Goal: Use online tool/utility: Utilize a website feature to perform a specific function

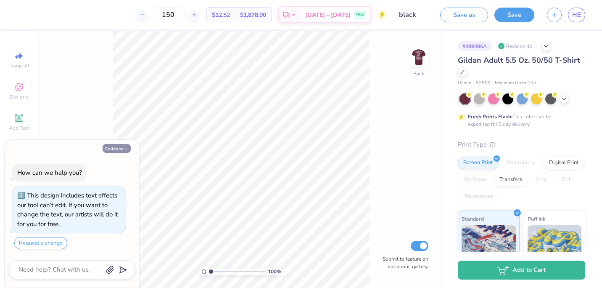
click at [122, 148] on button "Collapse" at bounding box center [117, 148] width 28 height 9
type textarea "x"
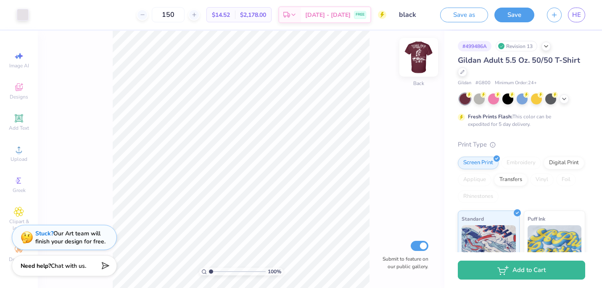
click at [424, 50] on img at bounding box center [419, 57] width 34 height 34
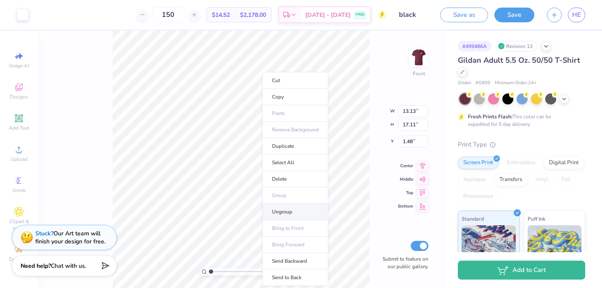
click at [280, 210] on li "Ungroup" at bounding box center [295, 211] width 66 height 16
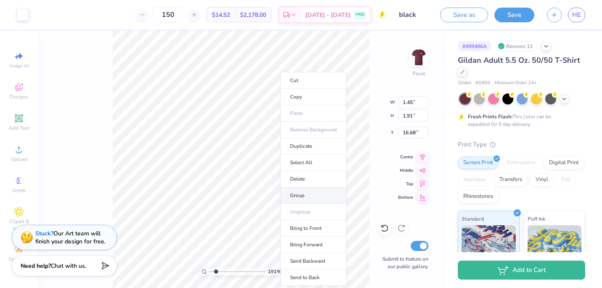
click at [300, 194] on li "Group" at bounding box center [313, 195] width 66 height 16
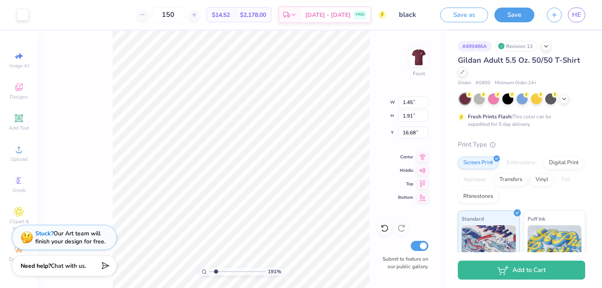
type input "1.91067498717203"
type input "1.68"
type input "2.18"
type input "16.22"
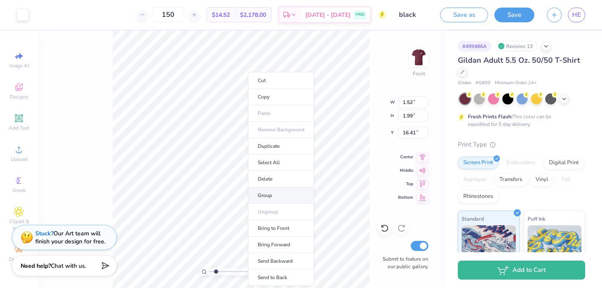
click at [266, 196] on li "Group" at bounding box center [281, 195] width 66 height 16
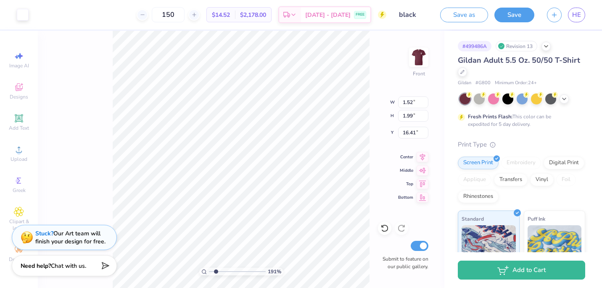
type input "1.91067498717203"
type input "2.63"
type input "1.18"
type input "15.82"
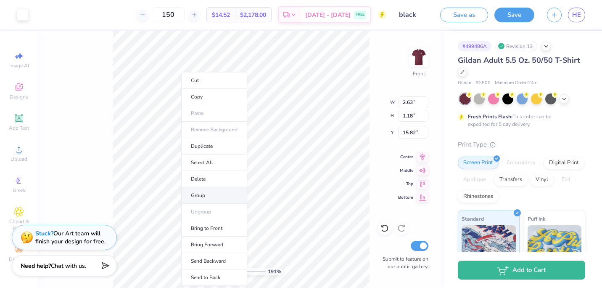
click at [198, 198] on li "Group" at bounding box center [214, 195] width 66 height 16
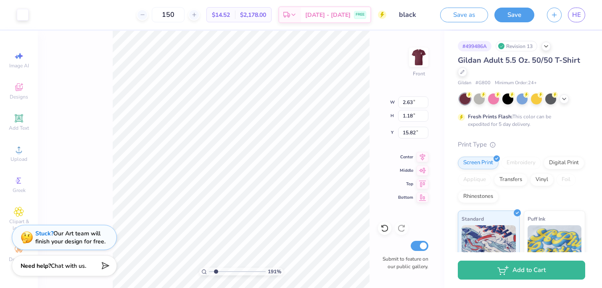
type input "1.91067498717203"
type input "20.05"
type input "1.91067498717203"
type input "1.52"
type input "1.99"
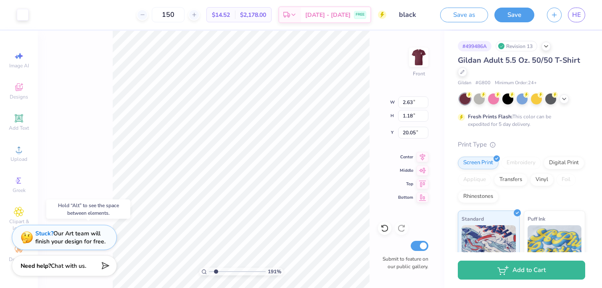
type input "16.41"
type input "1.91067498717203"
type input "19.65"
type input "1.91067498717203"
type input "1.45"
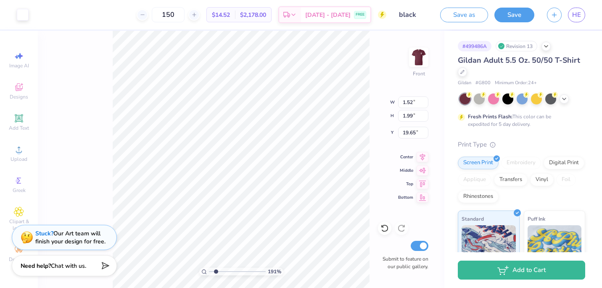
type input "1.91"
type input "16.68"
type input "1.91067498717203"
type input "19.65"
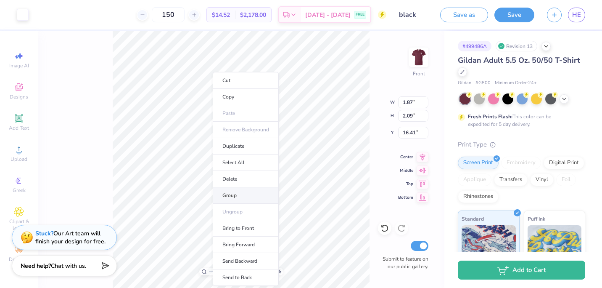
click at [220, 196] on li "Group" at bounding box center [246, 195] width 66 height 16
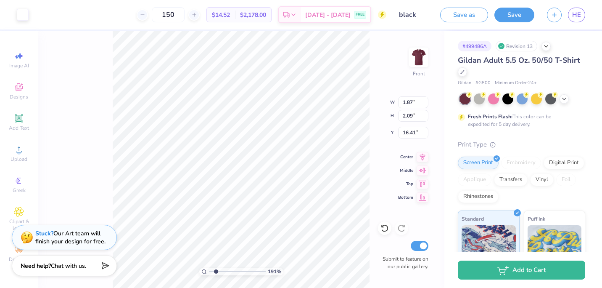
type input "1.91067498717203"
type input "19.65"
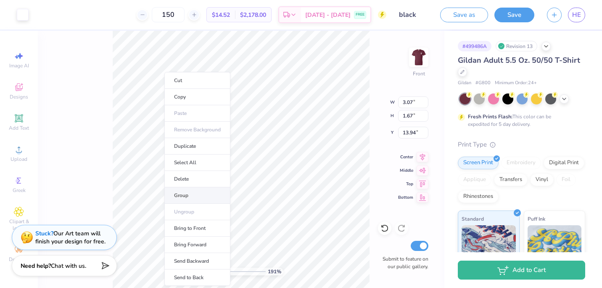
click at [186, 193] on li "Group" at bounding box center [197, 195] width 66 height 16
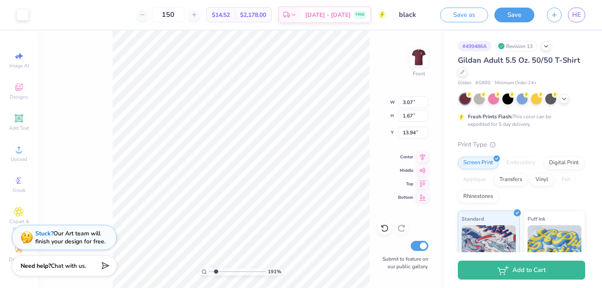
type input "1.91067498717203"
type input "17.29"
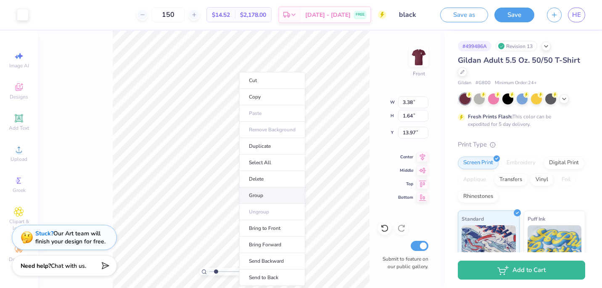
click at [254, 193] on li "Group" at bounding box center [272, 195] width 66 height 16
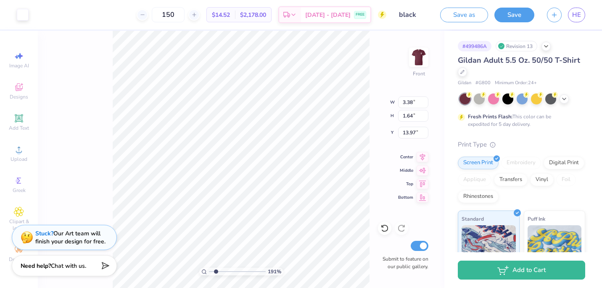
type input "1.91067498717203"
type input "14.07"
type input "1.91067498717203"
type input "17.29"
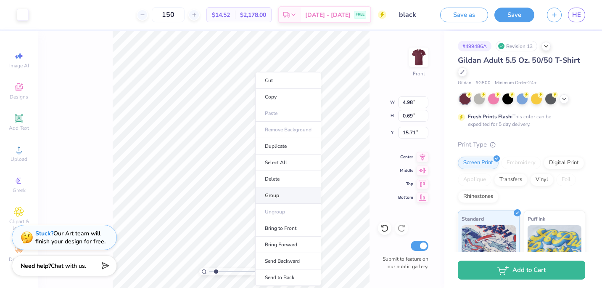
click at [268, 190] on li "Group" at bounding box center [288, 195] width 66 height 16
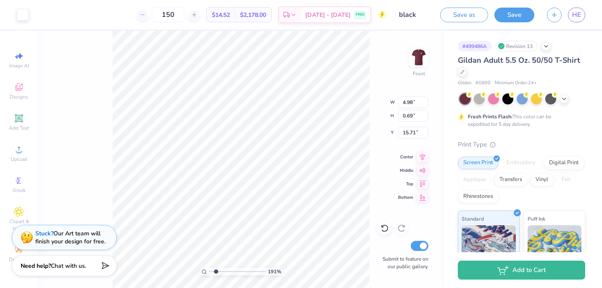
type input "1.91067498717203"
type input "15.01"
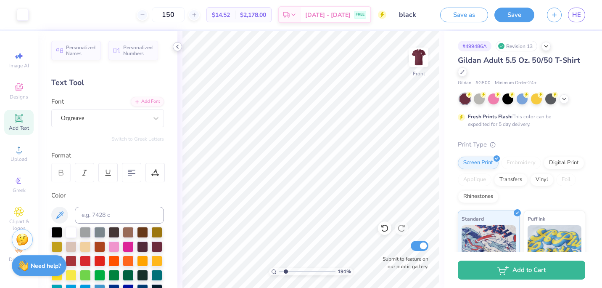
click at [177, 49] on icon at bounding box center [177, 46] width 7 height 7
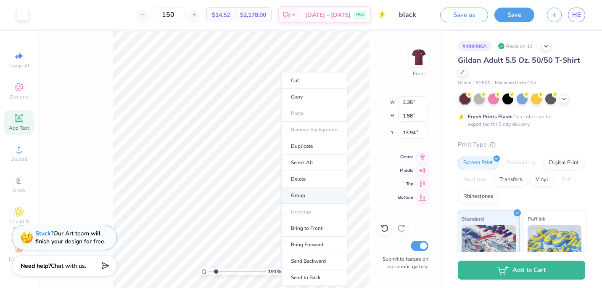
click at [300, 193] on li "Group" at bounding box center [314, 195] width 66 height 16
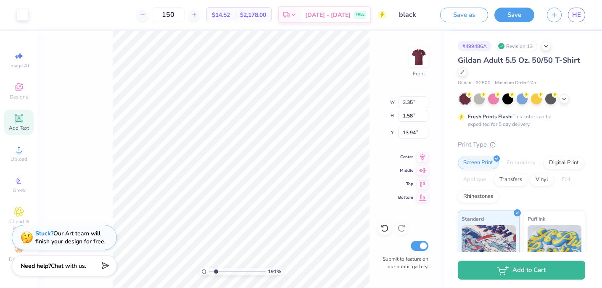
type input "1.91067498717203"
type input "13.75"
type input "1.91067498717203"
type input "17.35"
click at [330, 192] on li "Group" at bounding box center [349, 195] width 66 height 16
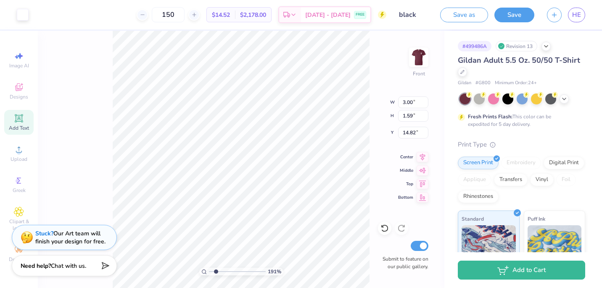
type input "1.91067498717203"
type input "4.98"
type input "0.69"
type input "15.01"
type input "1.91067498717203"
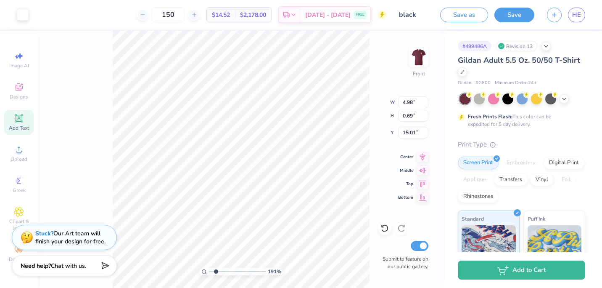
type input "14.12"
type input "1.91067498717203"
type input "3.00"
type input "1.59"
type input "14.82"
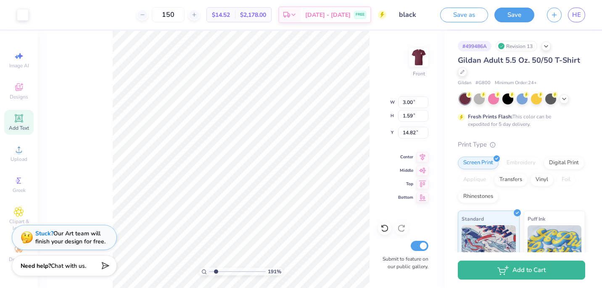
type input "1.91067498717203"
type input "14.02"
type input "1.91067498717203"
type input "3.07"
type input "1.67"
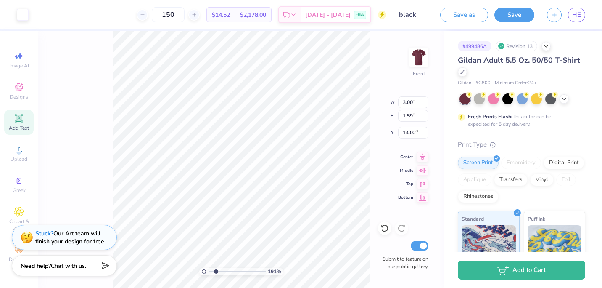
type input "17.29"
type input "1.91067498717203"
type input "15.33"
type input "1.91067498717203"
type input "3.38"
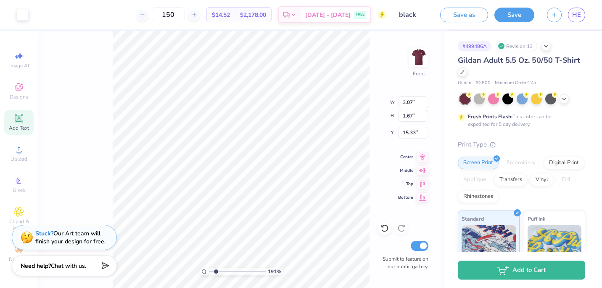
type input "1.64"
type input "17.29"
type input "1.91067498717203"
type input "15.36"
type input "1.91067498717203"
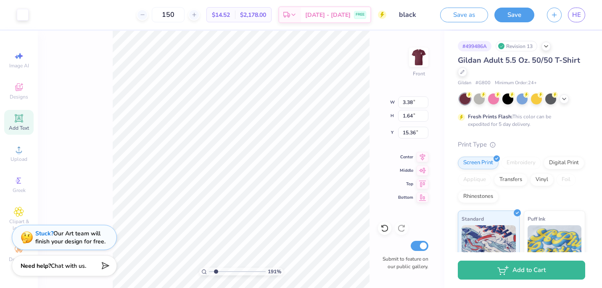
type input "3.00"
type input "1.59"
type input "14.02"
type input "1.91067498717203"
type input "13.75"
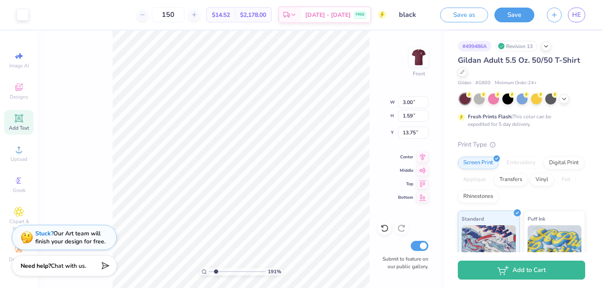
type input "1.91067498717203"
type input "3.35"
type input "1.58"
type input "17.35"
type input "1.91067498717203"
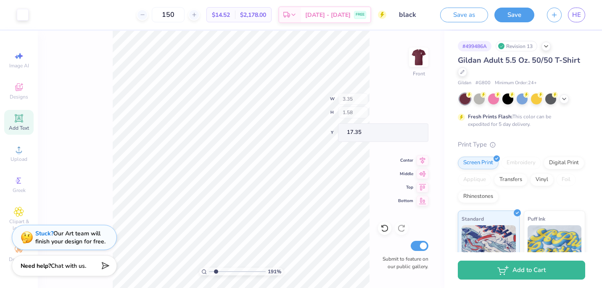
type input "15.41"
type input "1.91067498717203"
type input "17.25"
type input "1.91067498717203"
type input "1.87"
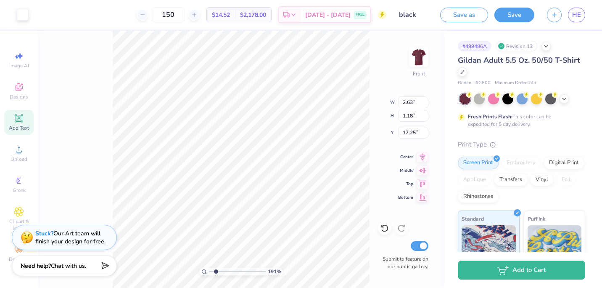
type input "2.09"
type input "19.65"
type input "1.91067498717203"
type input "16.99"
type input "1.91067498717203"
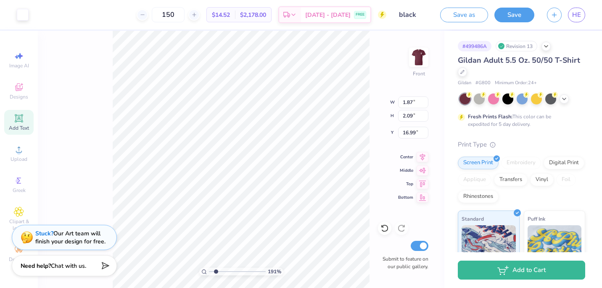
type input "1.52"
type input "1.99"
type input "19.65"
type input "1.91067498717203"
type input "17.09"
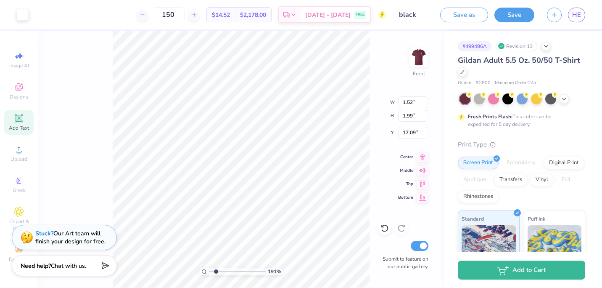
type input "1.91067498717203"
type input "1.45"
type input "1.91"
type input "19.65"
type input "1.91067498717203"
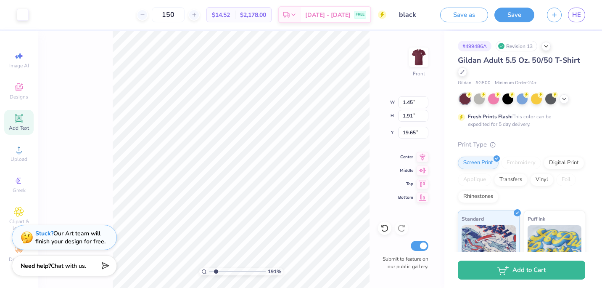
type input "1.52"
type input "1.99"
type input "17.09"
type input "1.91067498717203"
type input "1.87"
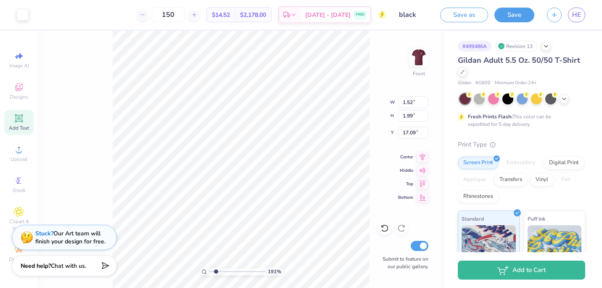
type input "2.09"
type input "16.99"
type input "1.91067498717203"
type input "2.63"
type input "1.18"
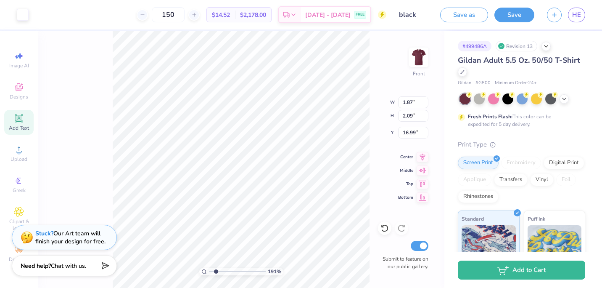
type input "17.25"
type input "1.91067498717203"
type input "17.09"
type input "1.51012907301517"
type input "19.53"
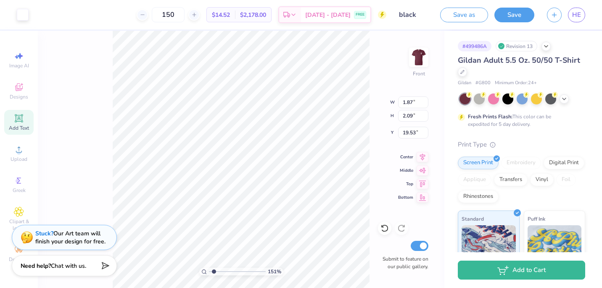
type input "1.51012907301517"
type input "2.63"
type input "1.18"
type input "17.09"
type input "1.51012907301517"
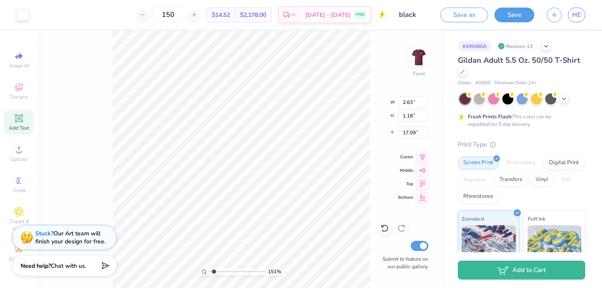
type input "16.99"
type input "1.51012907301517"
type input "1.87"
type input "2.09"
type input "19.53"
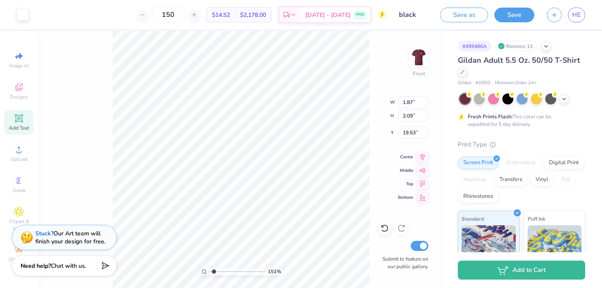
type input "1.51012907301517"
type input "17.18"
type input "1.51012907301517"
type input "17.50"
type input "1.51012907301517"
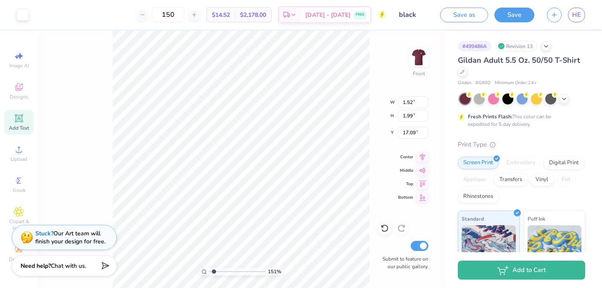
type input "17.27"
type input "1.403104409239"
type input "2.63"
type input "1.18"
type input "17.50"
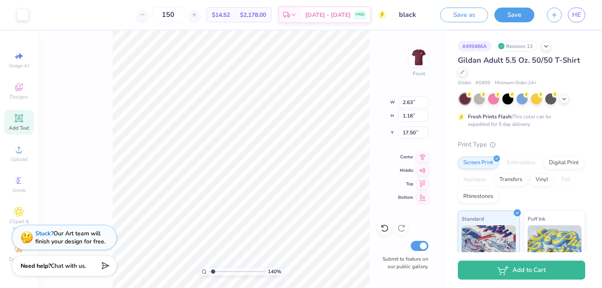
type input "1.403104409239"
type input "1.52"
type input "1.99"
type input "17.27"
type input "1.403104409239"
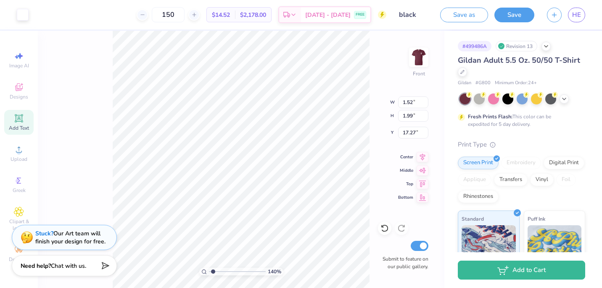
type input "1.45"
type input "1.91"
type input "17.18"
type input "1.403104409239"
type input "3.07"
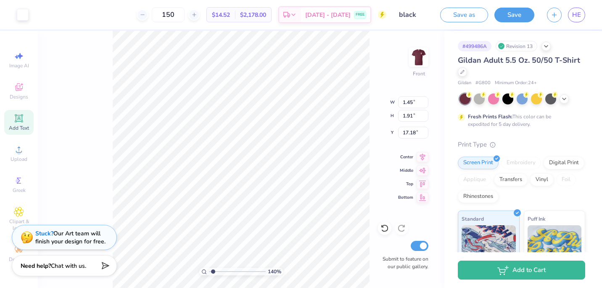
type input "1.67"
type input "15.33"
type input "1.403104409239"
type input "3.38"
type input "1.64"
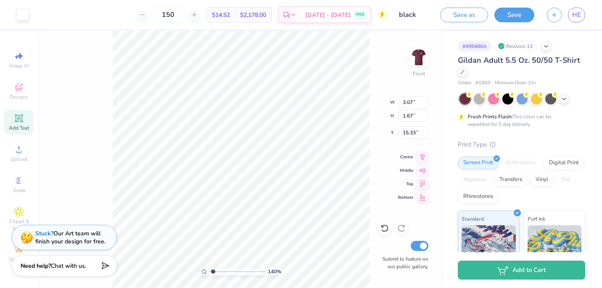
type input "15.56"
type input "1.403104409239"
type input "3.35"
type input "1.58"
type input "15.41"
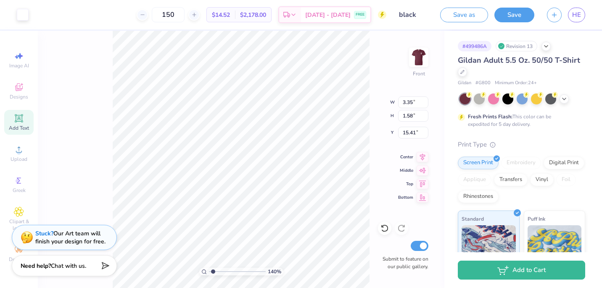
type input "1.403104409239"
type input "3.38"
type input "1.64"
type input "15.86"
type input "1.403104409239"
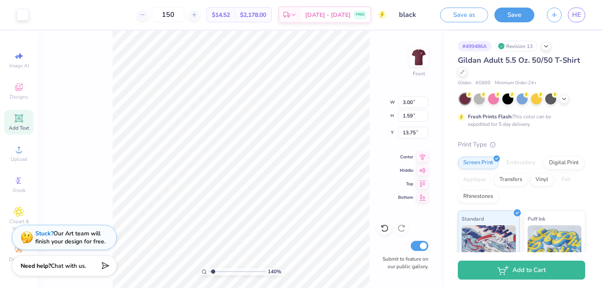
type input "4.98"
type input "0.69"
type input "14.12"
type input "1.0111221295255"
type input "4.98"
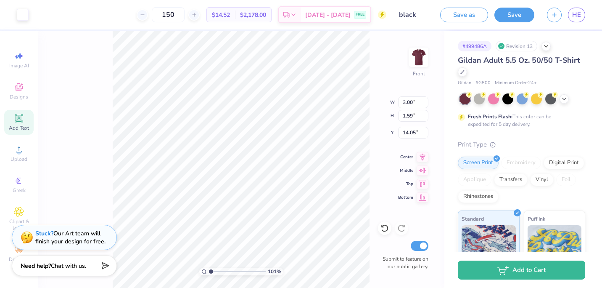
type input "0.69"
type input "14.62"
type input "1.0111221295255"
type input "2.63"
type input "1.18"
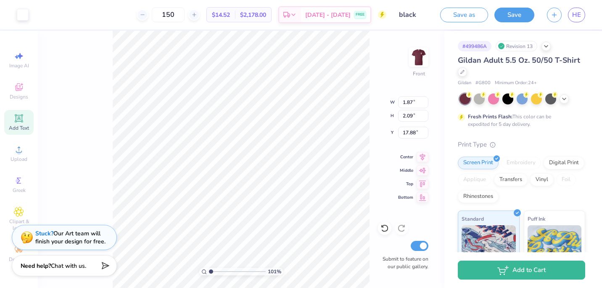
type input "18.20"
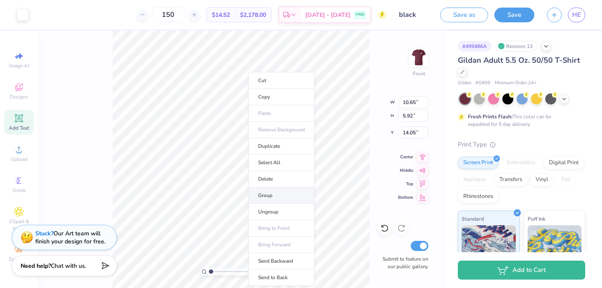
click at [267, 196] on li "Group" at bounding box center [281, 195] width 66 height 16
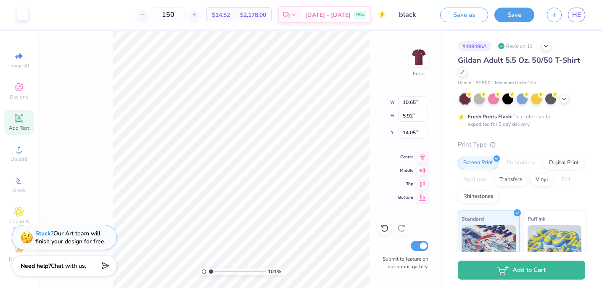
type input "1.0111221295255"
type input "12.65"
type input "0.53"
type input "13.11"
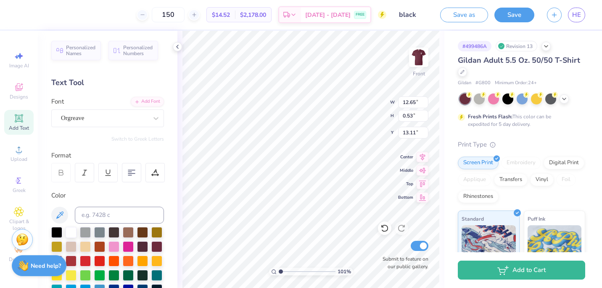
type input "1.0111221295255"
type input "5.43"
type input "7.07"
type input "5.50"
type input "1.0111221295255"
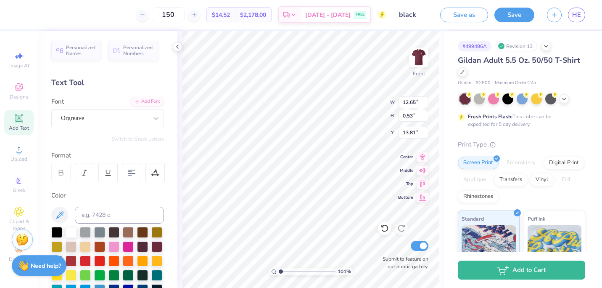
type input "5.43"
type input "7.07"
type input "6.00"
type input "1.0111221295255"
type input "3.68"
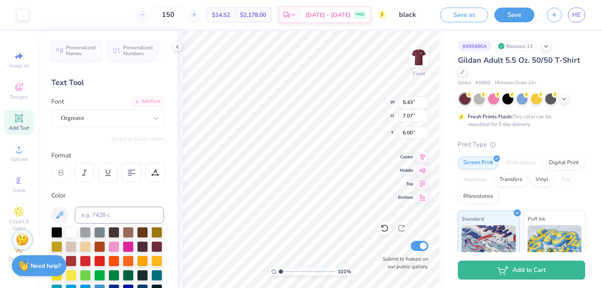
type input "0.58"
type input "4.72"
type input "1.0111221295255"
type input "1.04"
type input "1.92"
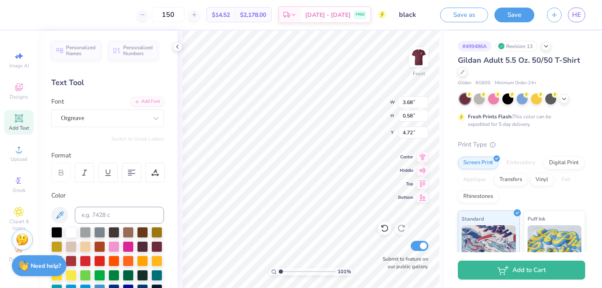
type input "1.58"
click at [512, 18] on button "Save" at bounding box center [514, 13] width 40 height 15
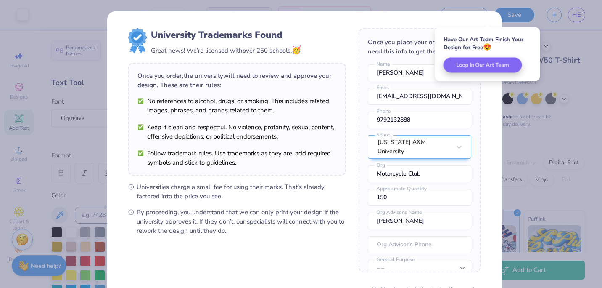
click at [539, 137] on div "University Trademarks Found Great news! We’re licensed with over 250 schools. 🥳…" at bounding box center [301, 144] width 602 height 288
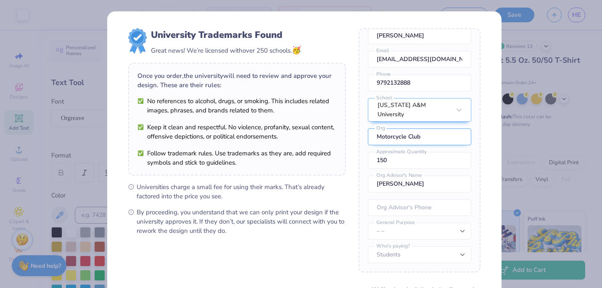
scroll to position [78, 0]
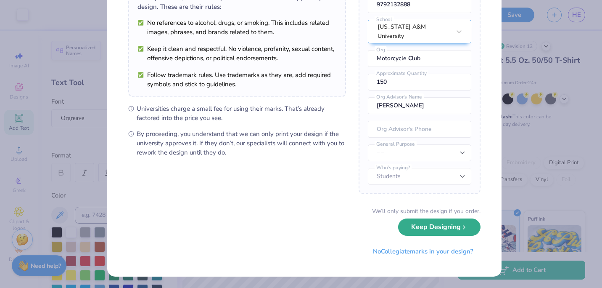
click at [436, 232] on button "Keep Designing" at bounding box center [439, 226] width 82 height 17
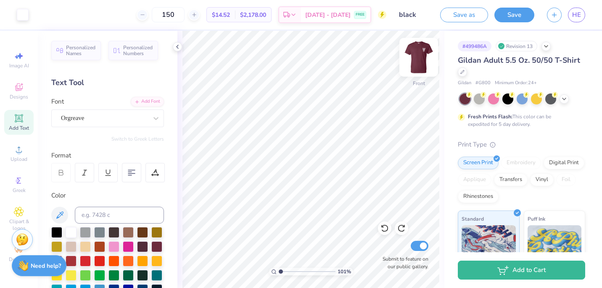
click at [417, 62] on img at bounding box center [419, 57] width 34 height 34
click at [421, 63] on img at bounding box center [419, 57] width 34 height 34
type input "1.0111221295255"
type input "12.65"
type input "0.53"
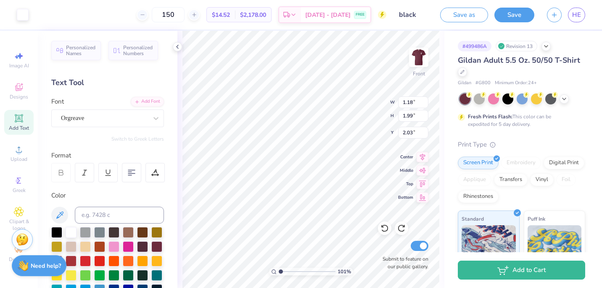
type input "13.91"
type input "1.0111221295255"
type textarea "If you see my professor tell 'em I'm out riding."
type input "1.0111221295255"
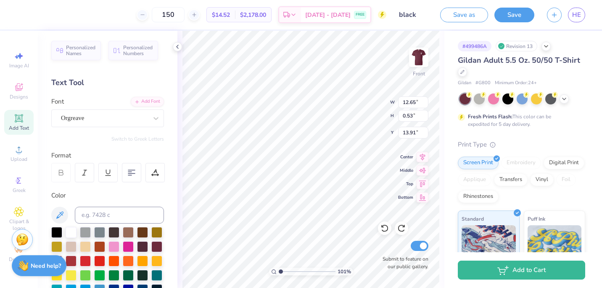
scroll to position [7, 5]
type textarea "If you see my professor, tell 'em I'm out riding."
type input "1.0111221295255"
type textarea "If you see my professor, tell 'em I'm out riding."
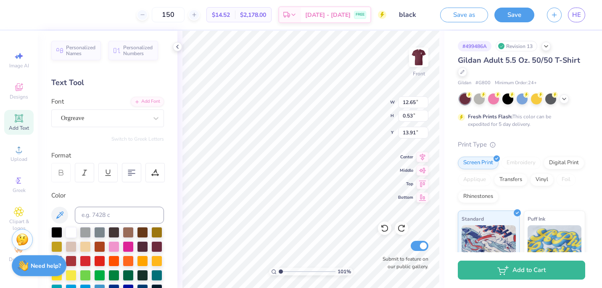
type input "1.0111221295255"
type textarea "If you see my professor, tell 'em I'm out riding."
type input "1.0111221295255"
type input "6.06"
type input "1.18"
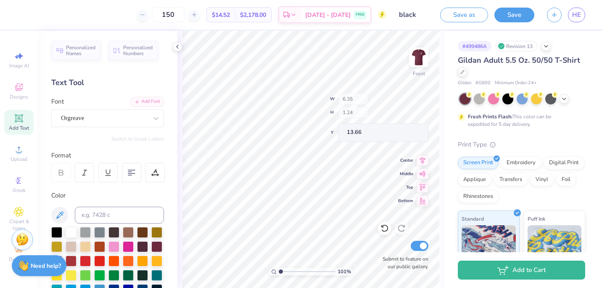
type input "13.71"
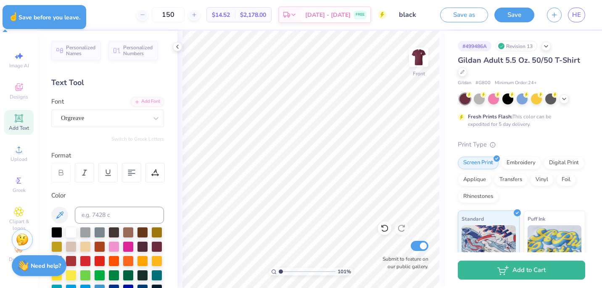
type input "1.0111221295255"
